Goal: Navigation & Orientation: Find specific page/section

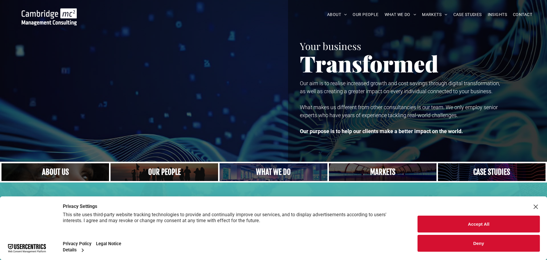
click at [452, 221] on button "Accept All" at bounding box center [478, 224] width 123 height 17
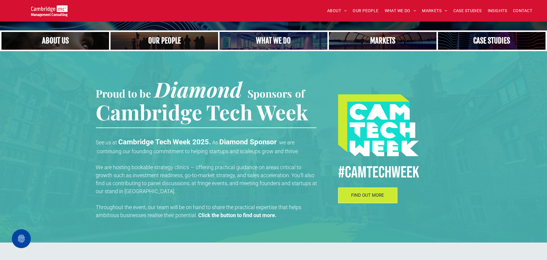
scroll to position [89, 0]
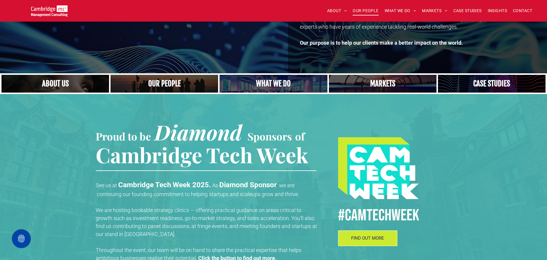
click at [360, 10] on span "OUR PEOPLE" at bounding box center [365, 10] width 26 height 9
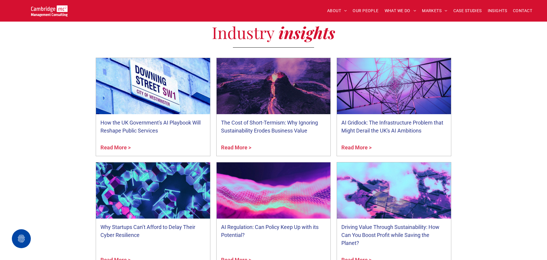
scroll to position [2116, 0]
